Goal: Transaction & Acquisition: Purchase product/service

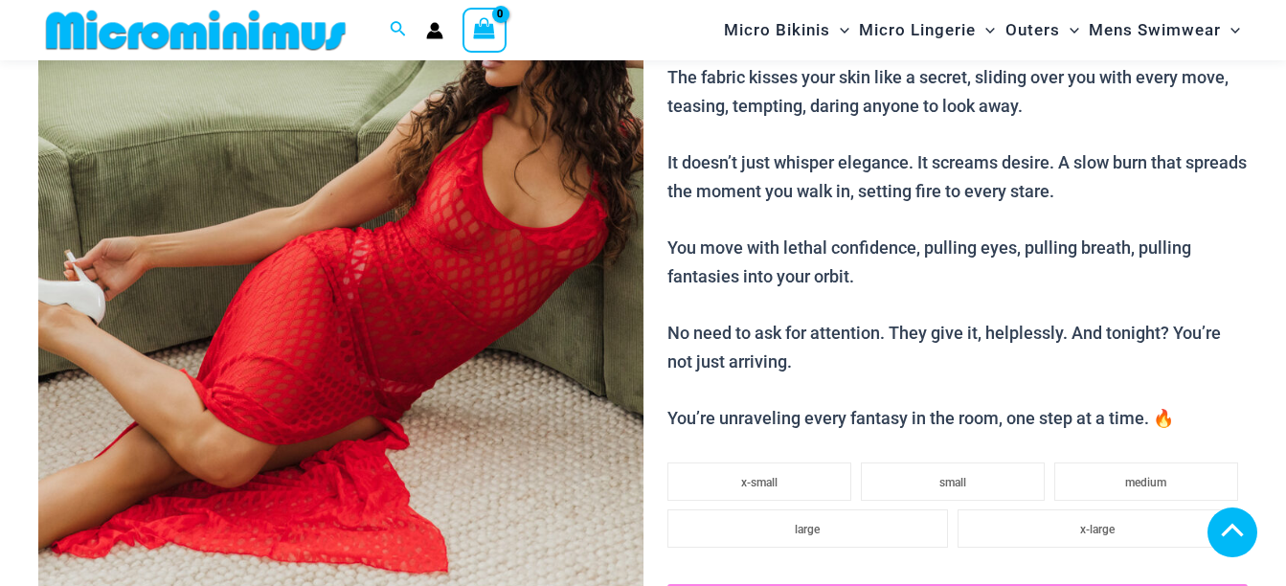
scroll to position [955, 0]
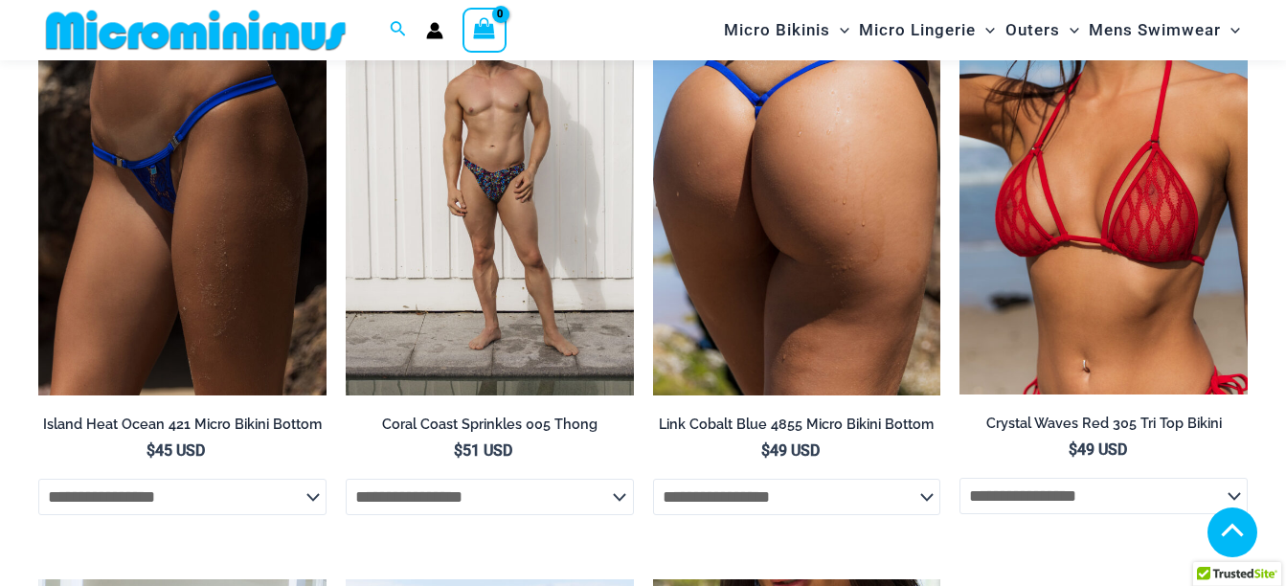
scroll to position [2104, 0]
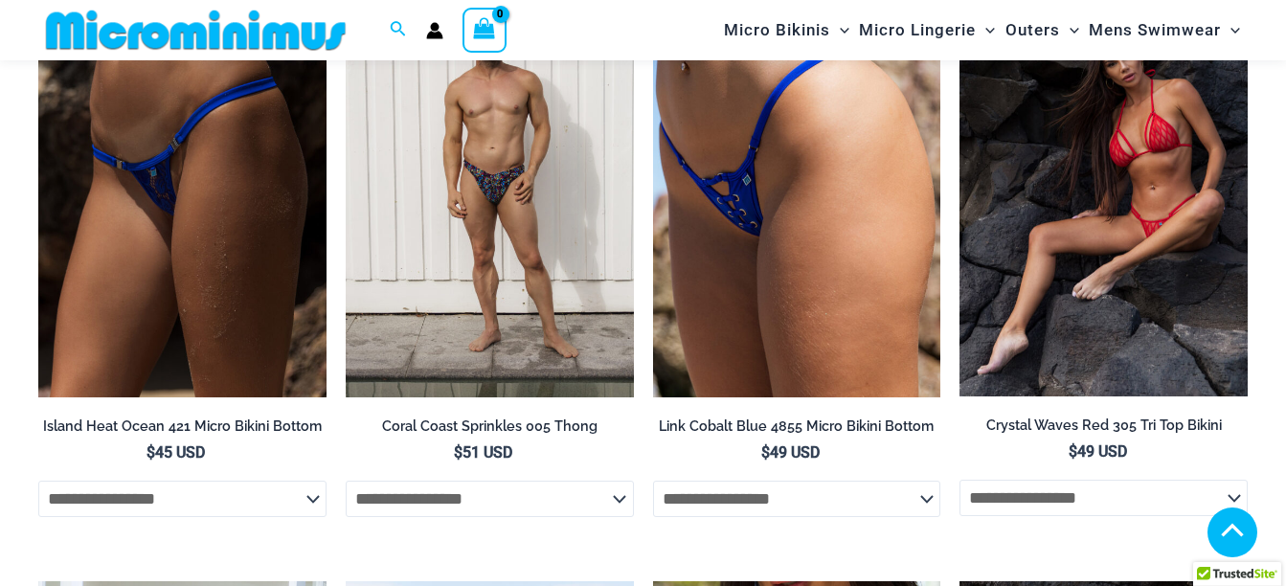
click at [1114, 223] on img at bounding box center [1104, 181] width 288 height 431
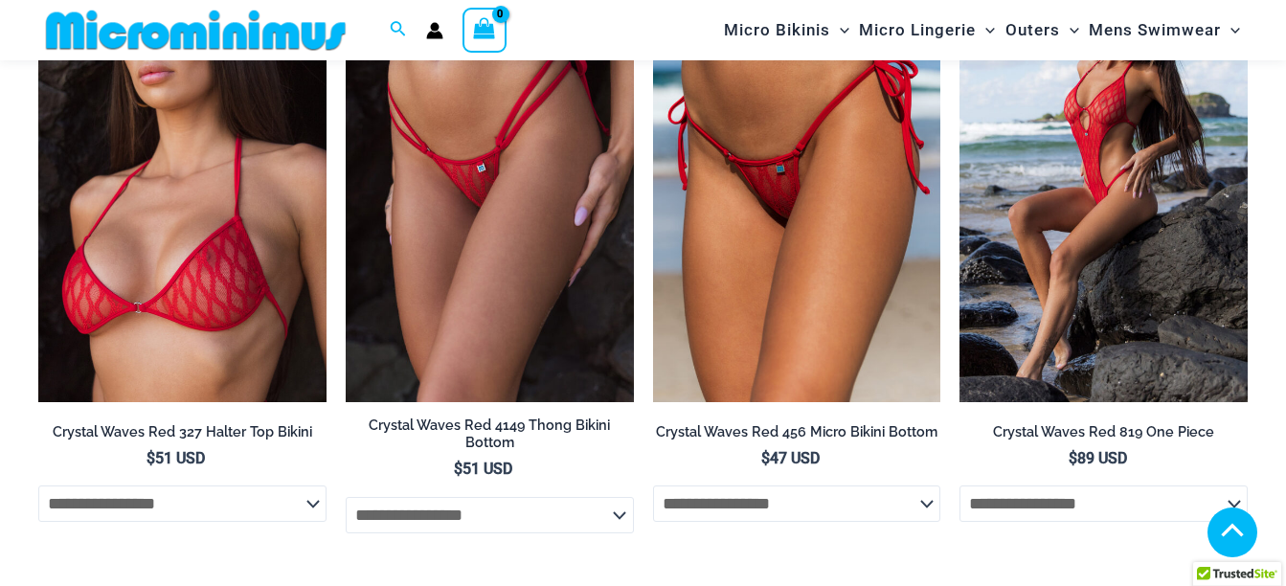
scroll to position [1804, 0]
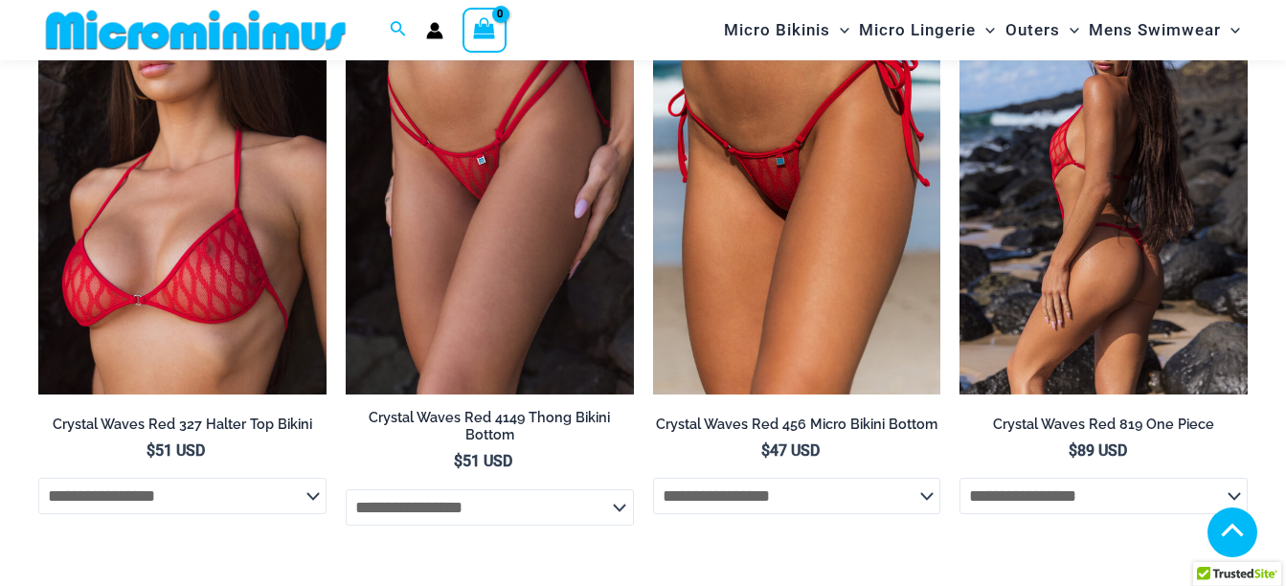
click at [1134, 207] on img at bounding box center [1104, 179] width 288 height 432
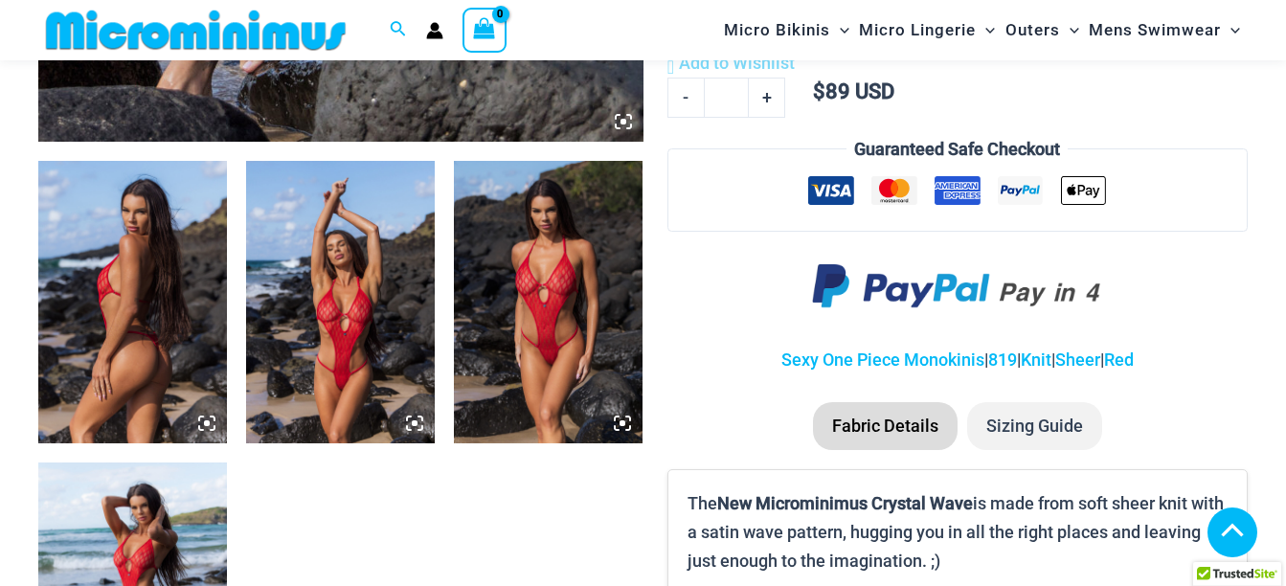
scroll to position [1036, 0]
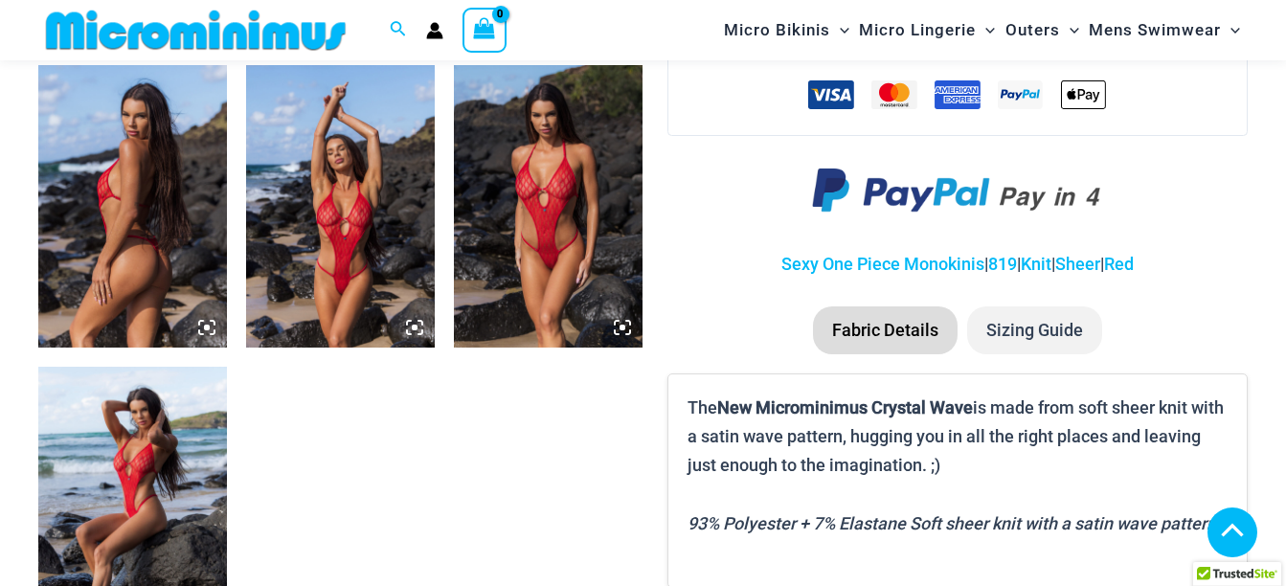
click at [600, 175] on img at bounding box center [548, 206] width 189 height 283
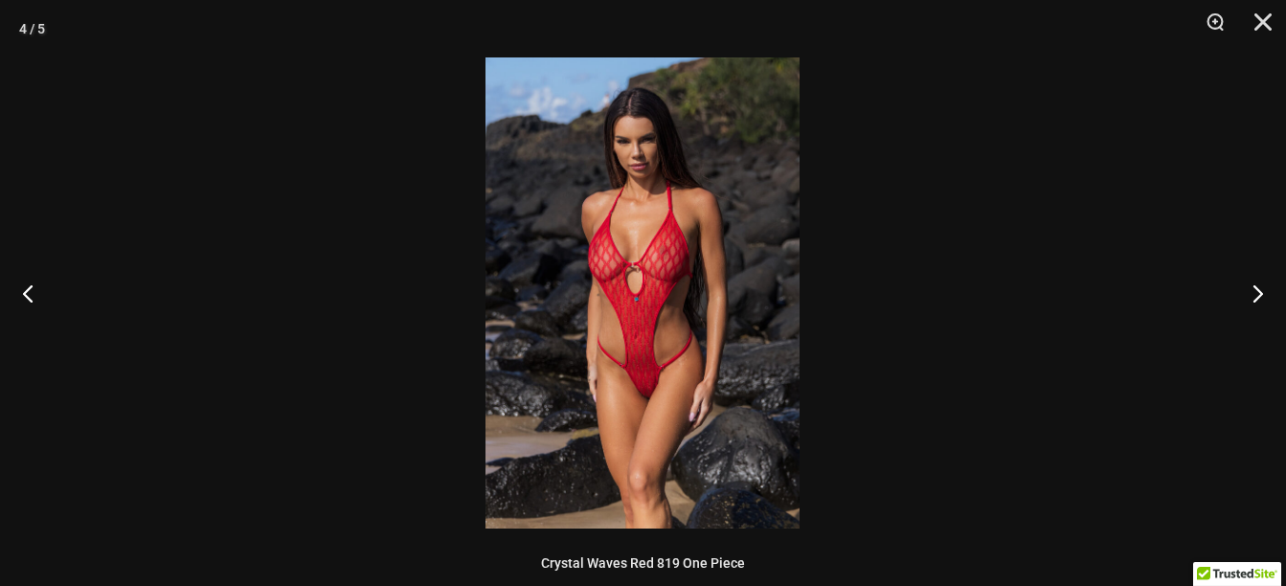
click at [642, 339] on img at bounding box center [643, 292] width 314 height 471
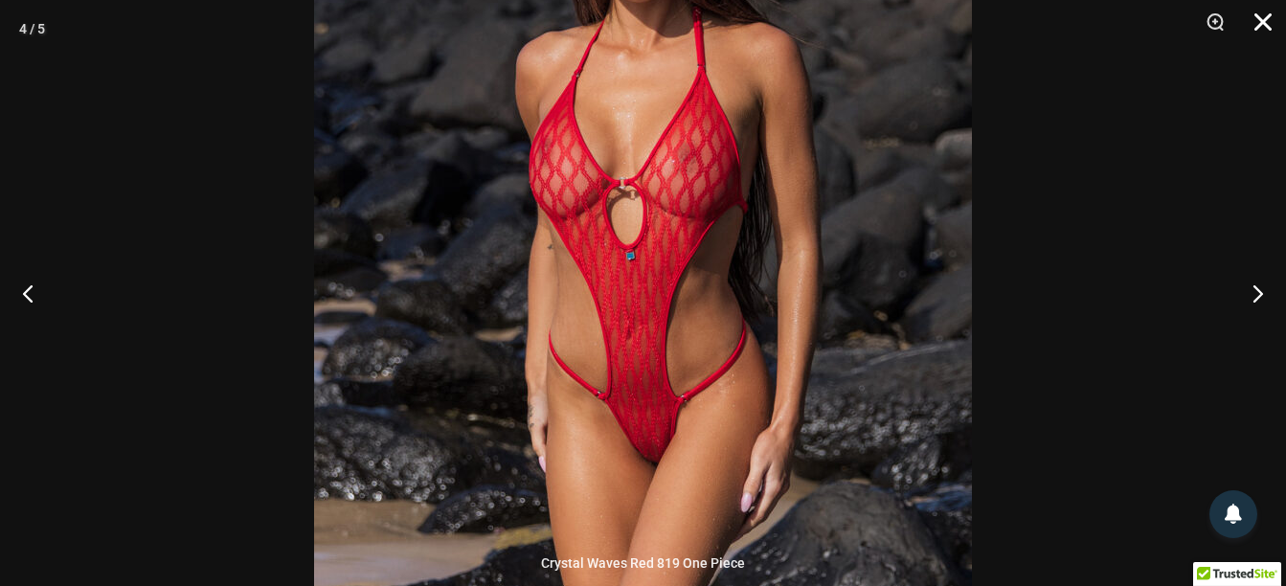
click at [1260, 19] on button "Close" at bounding box center [1256, 28] width 48 height 57
